Goal: Information Seeking & Learning: Learn about a topic

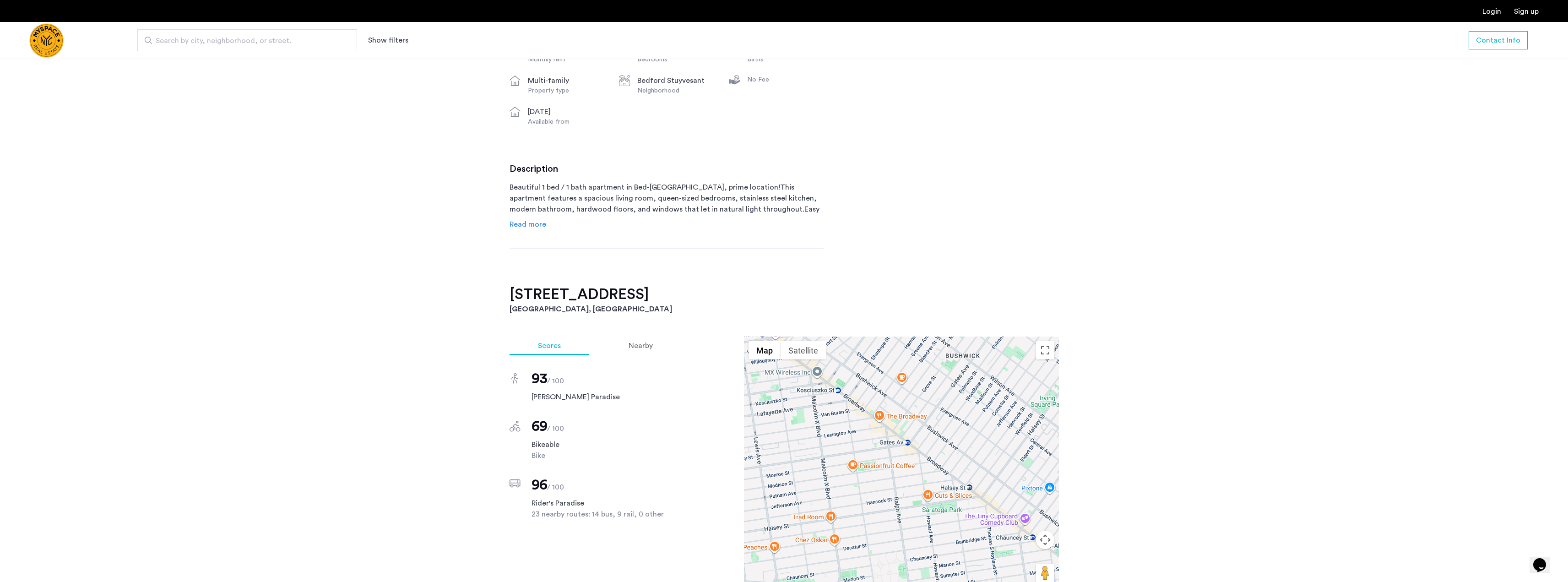
scroll to position [320, 0]
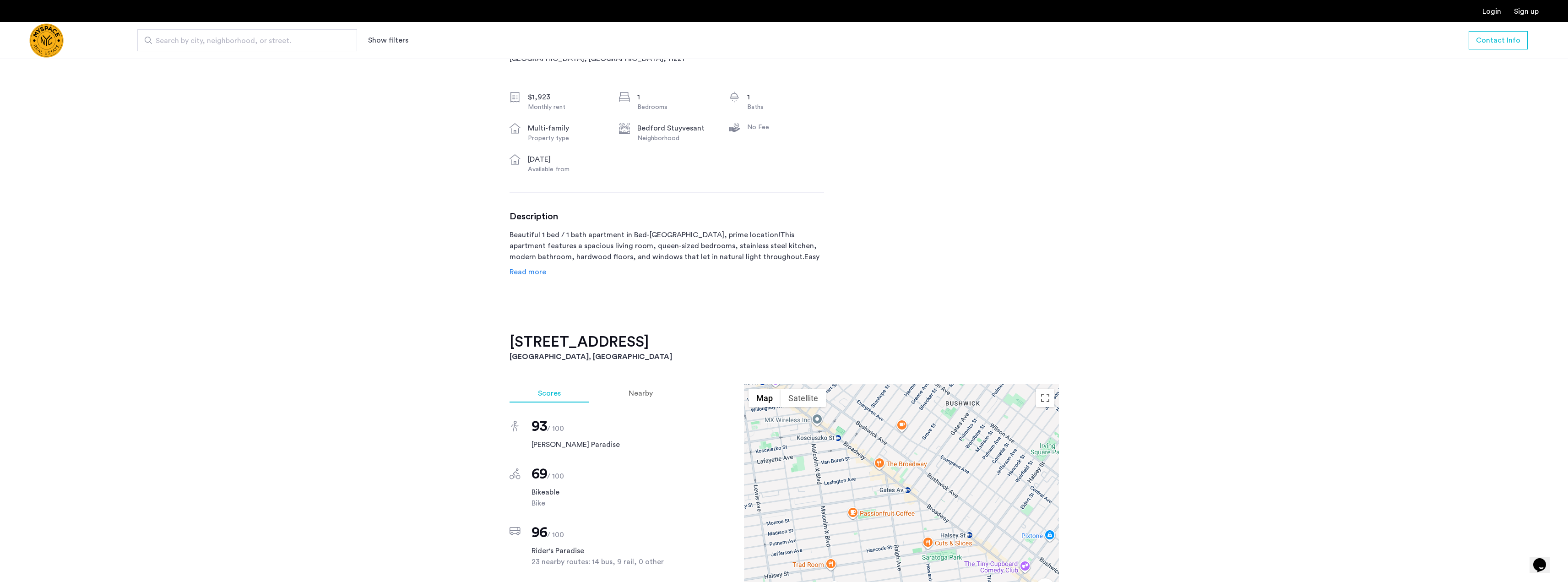
click at [528, 270] on span "Read more" at bounding box center [528, 272] width 36 height 8
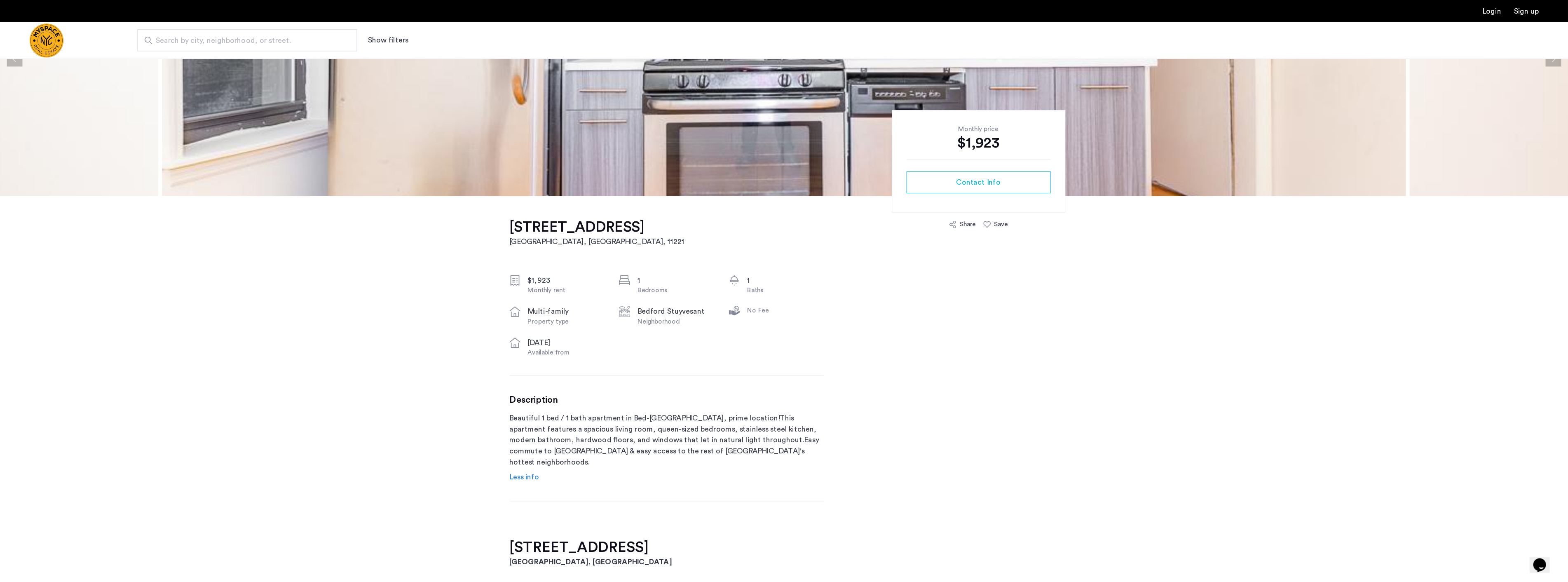
scroll to position [0, 0]
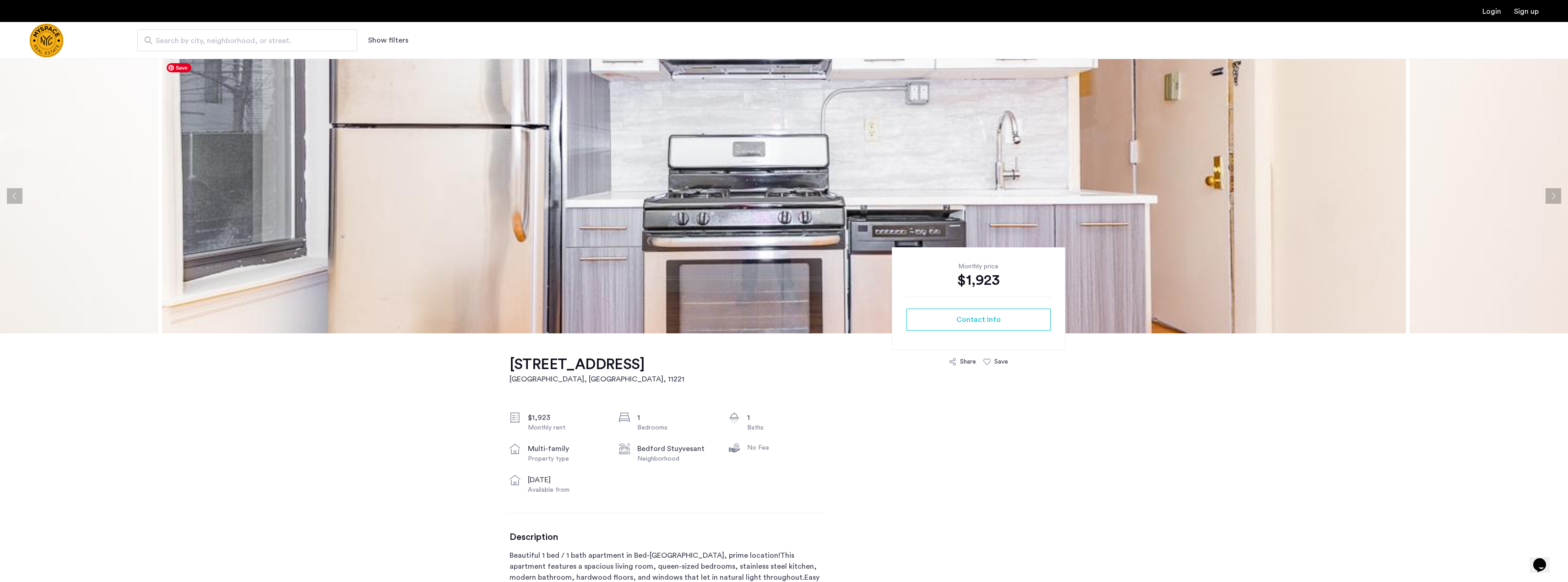
click at [366, 202] on img at bounding box center [784, 196] width 1244 height 275
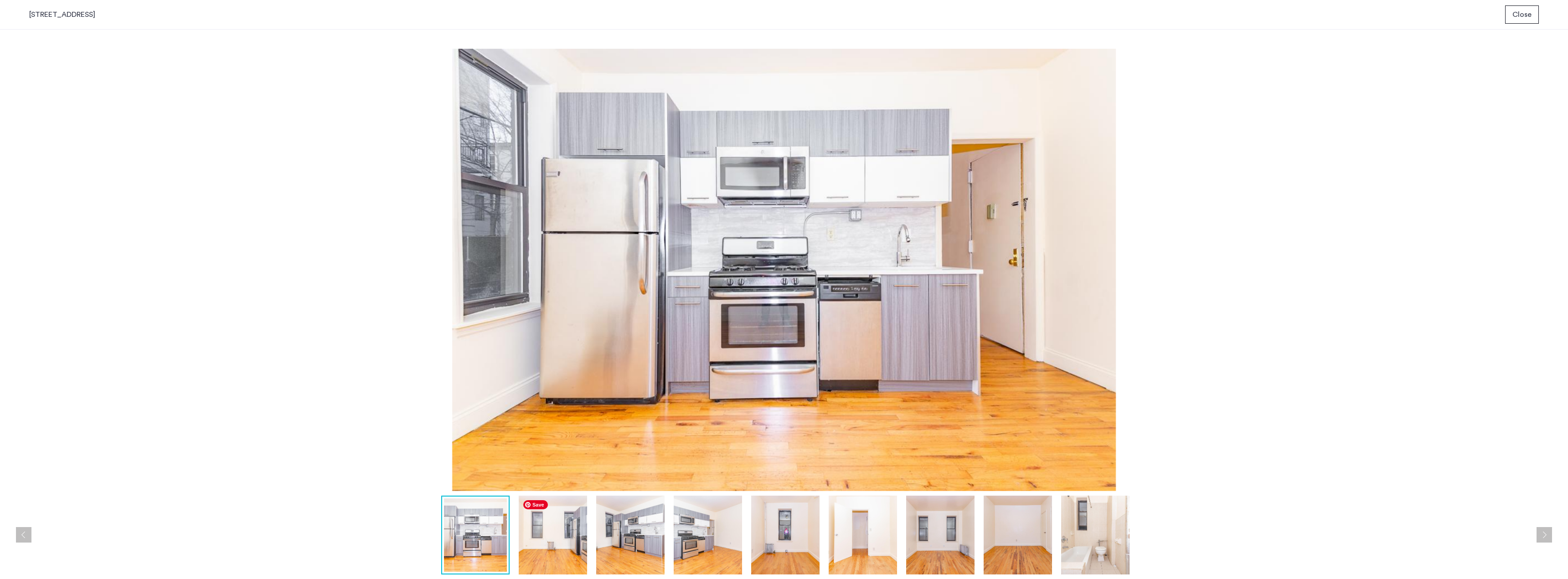
click at [563, 569] on img at bounding box center [553, 535] width 69 height 79
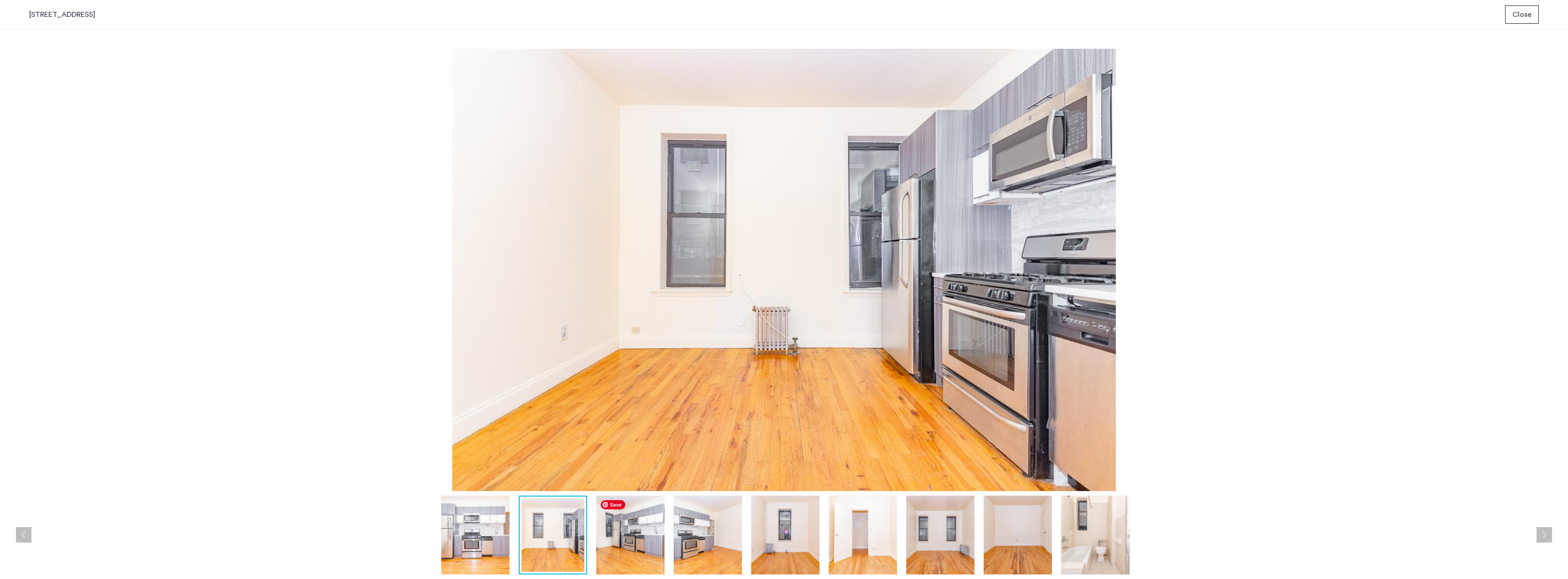
click at [616, 554] on img at bounding box center [630, 535] width 69 height 79
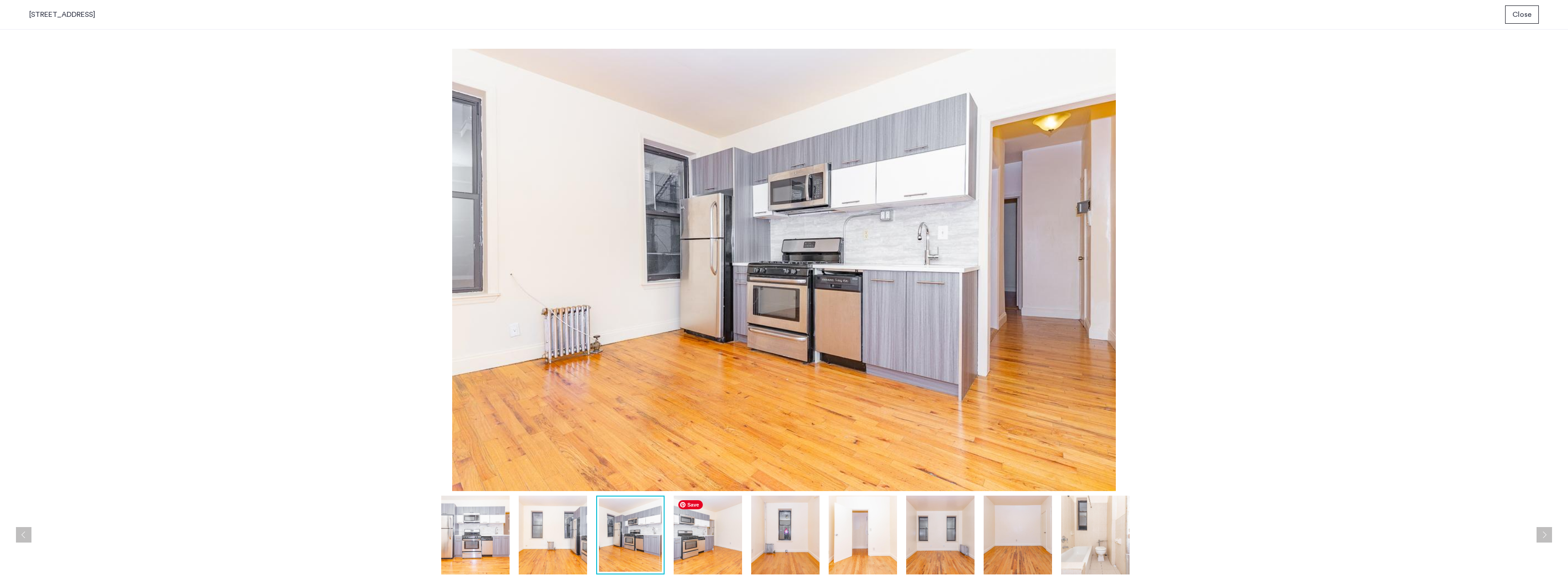
click at [680, 550] on img at bounding box center [708, 535] width 69 height 79
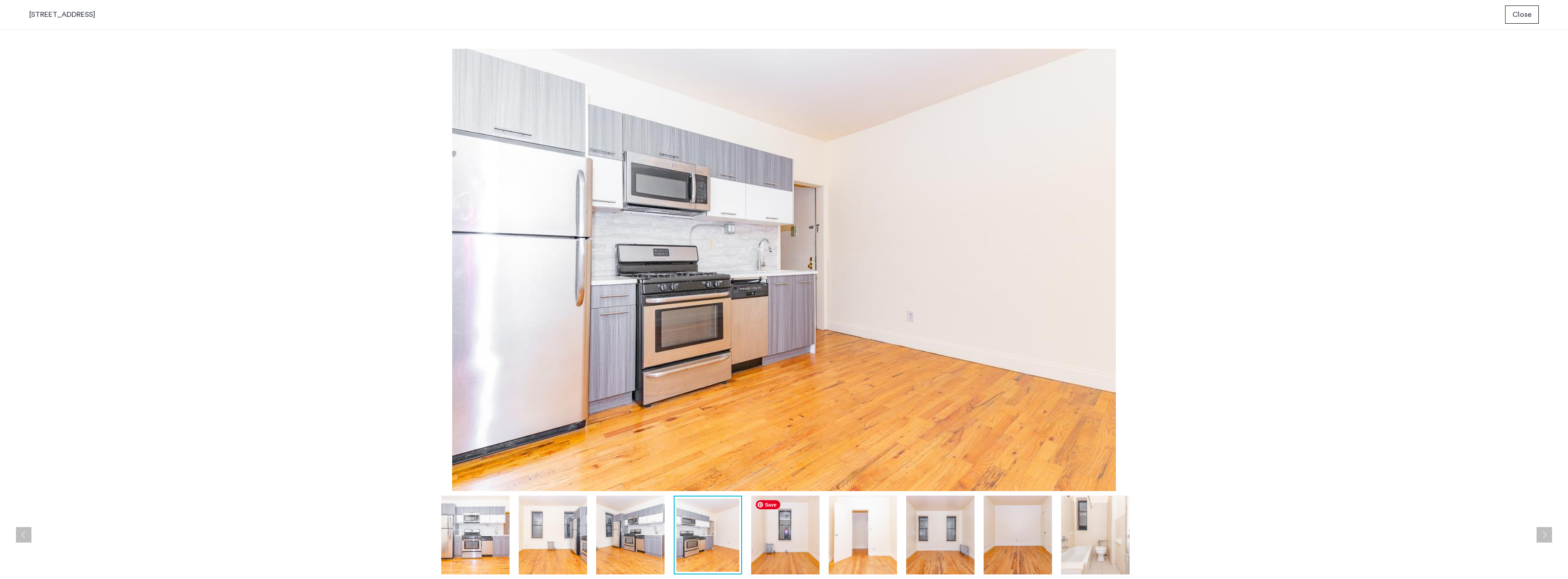
click at [777, 551] on img at bounding box center [785, 535] width 69 height 79
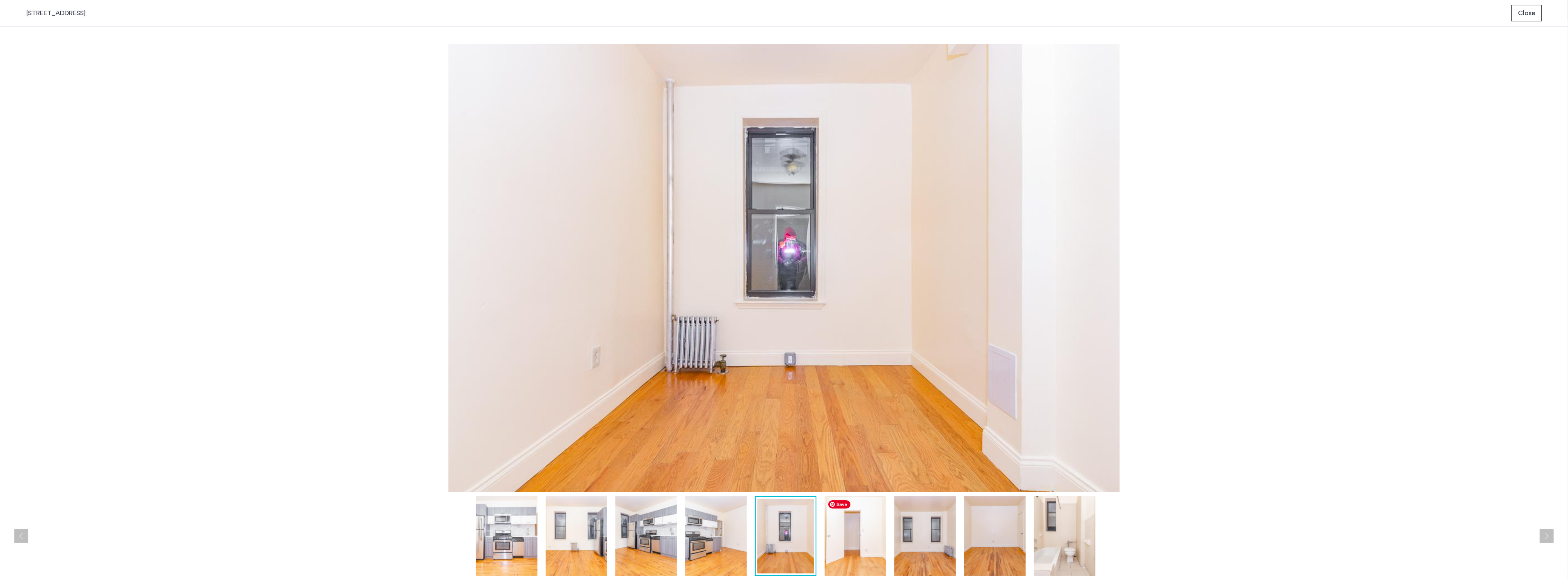
click at [854, 522] on img at bounding box center [855, 535] width 62 height 80
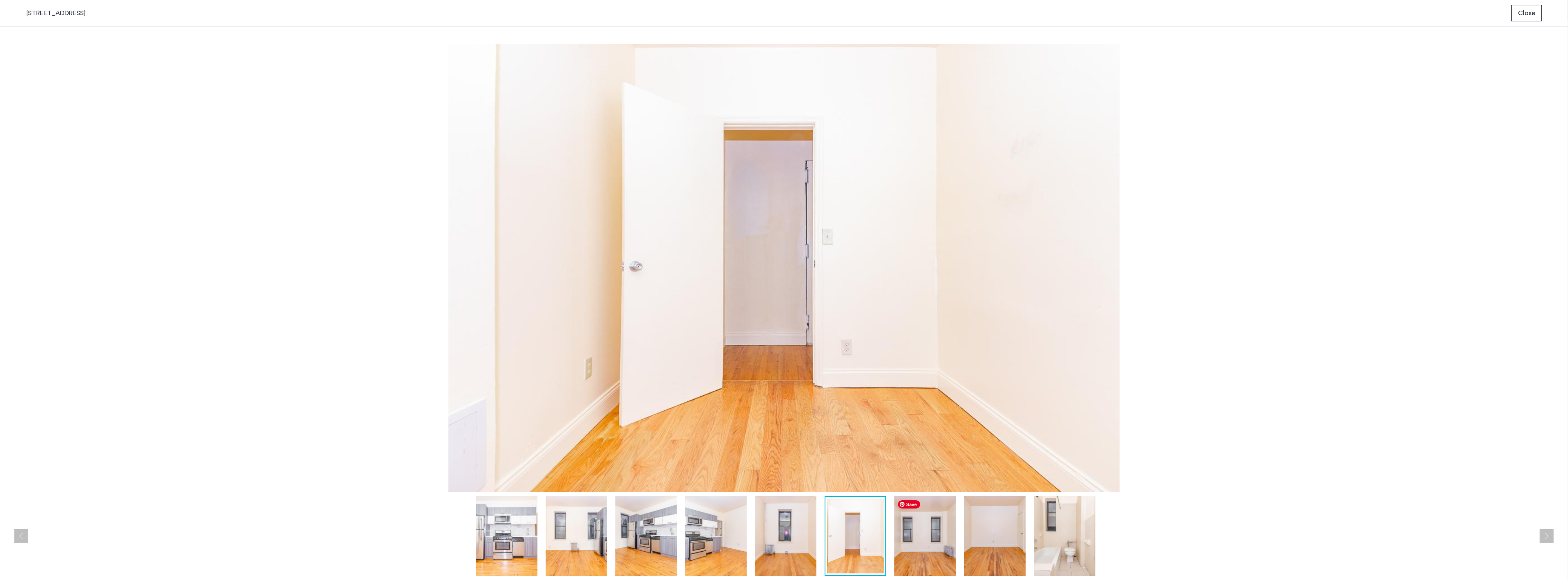
click at [910, 522] on img at bounding box center [926, 535] width 62 height 80
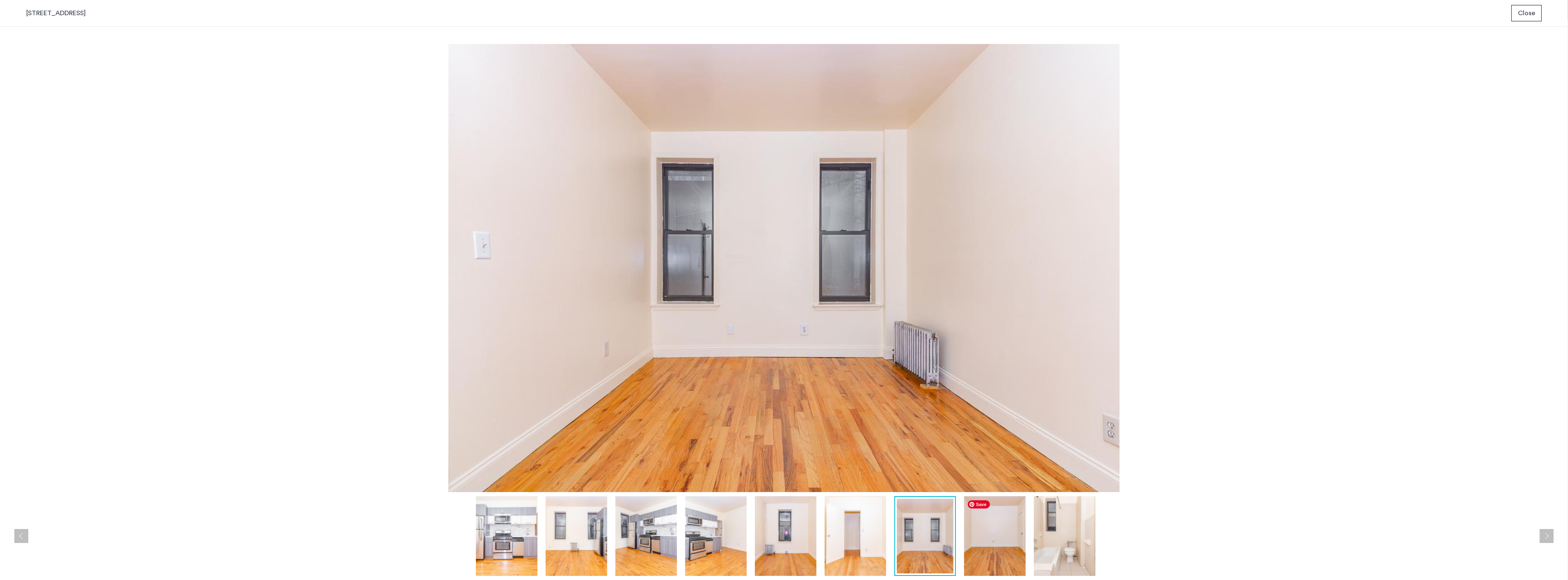
click at [989, 522] on img at bounding box center [995, 535] width 62 height 80
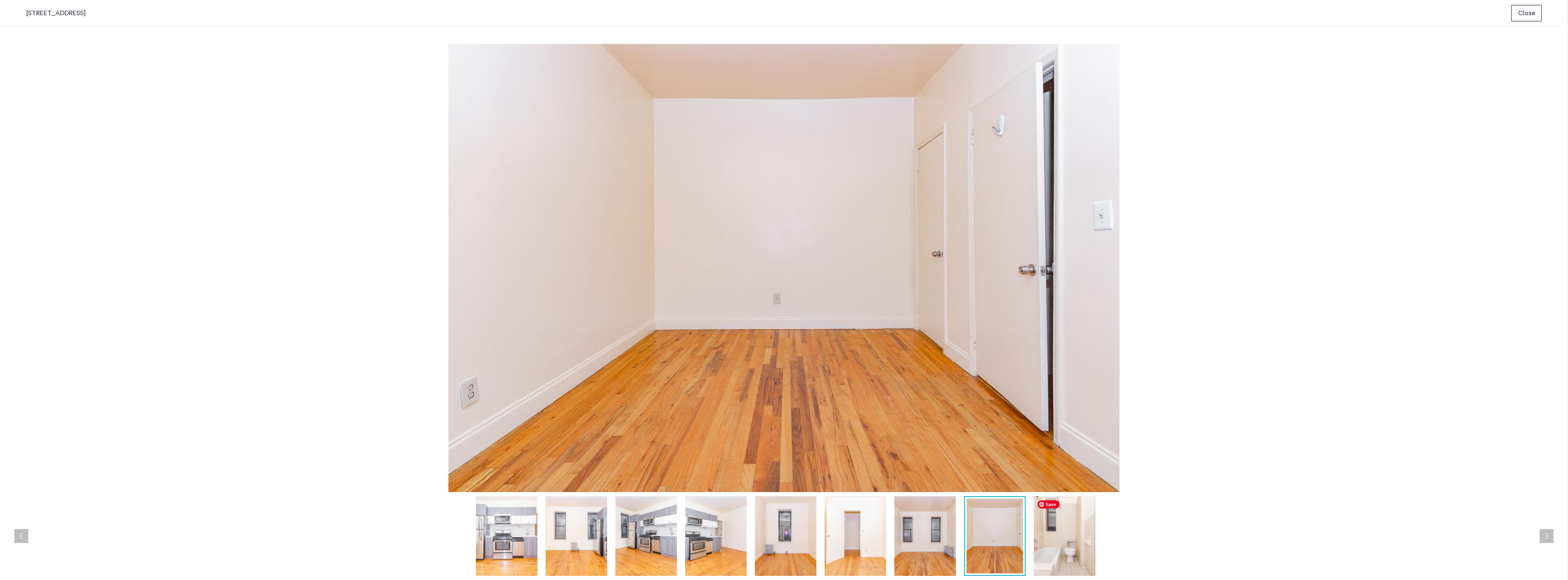
click at [1044, 522] on img at bounding box center [1065, 535] width 62 height 80
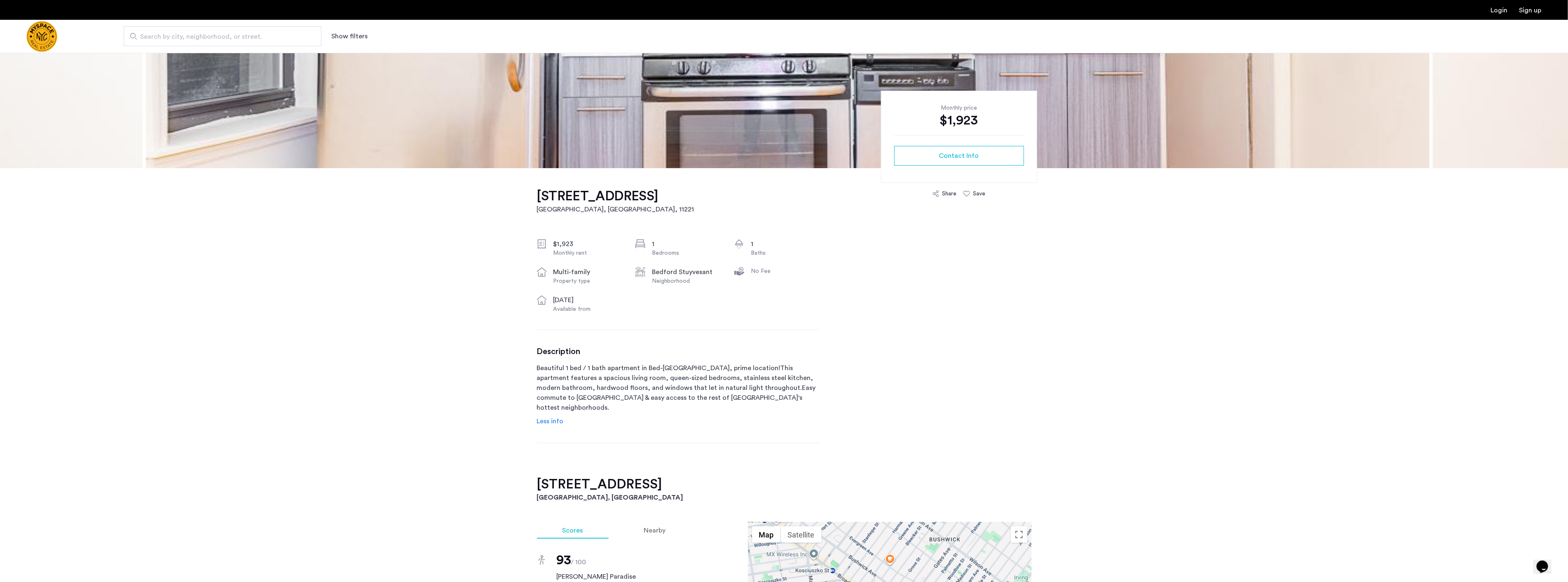
scroll to position [137, 0]
